Goal: Register for event/course

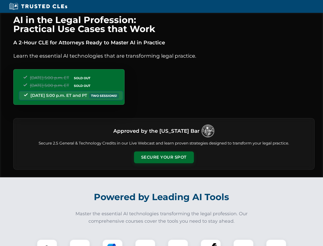
click at [164, 157] on button "Secure Your Spot" at bounding box center [164, 157] width 60 height 12
click at [47, 242] on img at bounding box center [47, 249] width 15 height 15
